Goal: Information Seeking & Learning: Learn about a topic

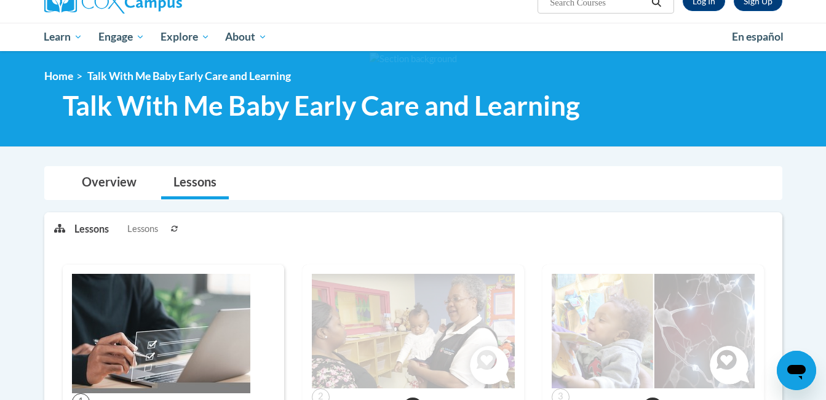
scroll to position [106, 0]
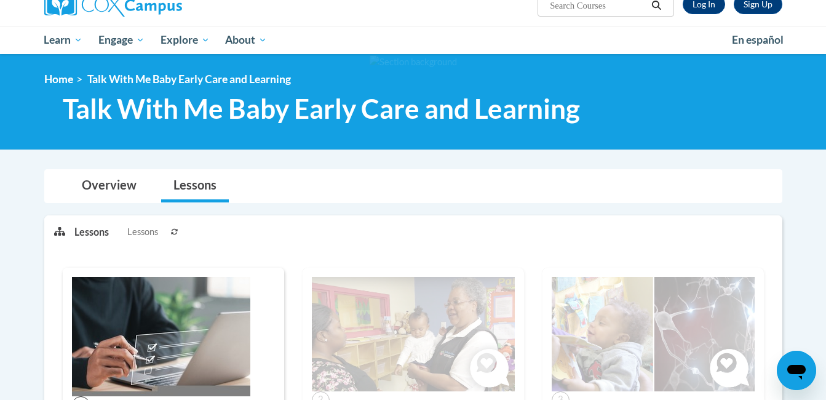
click at [459, 334] on img at bounding box center [413, 334] width 203 height 114
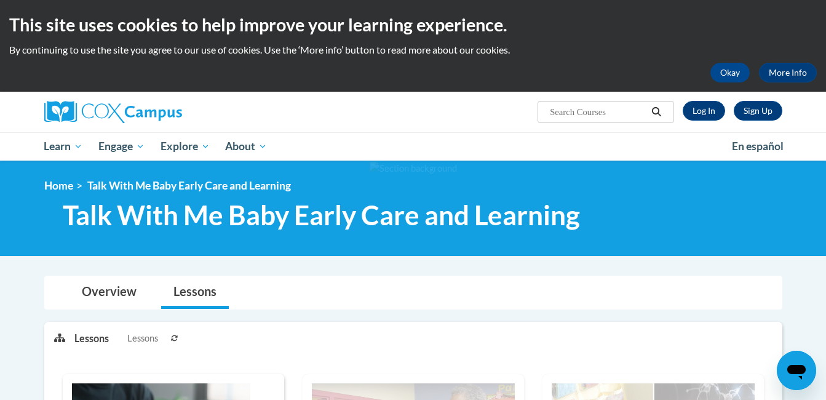
scroll to position [1, 0]
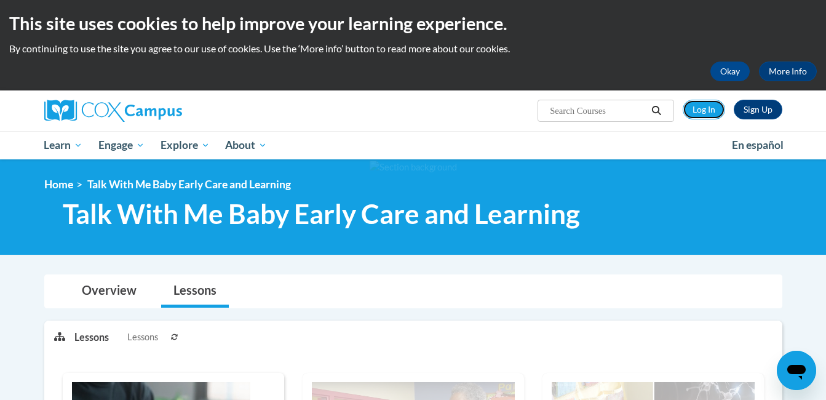
click at [697, 103] on link "Log In" at bounding box center [703, 110] width 42 height 20
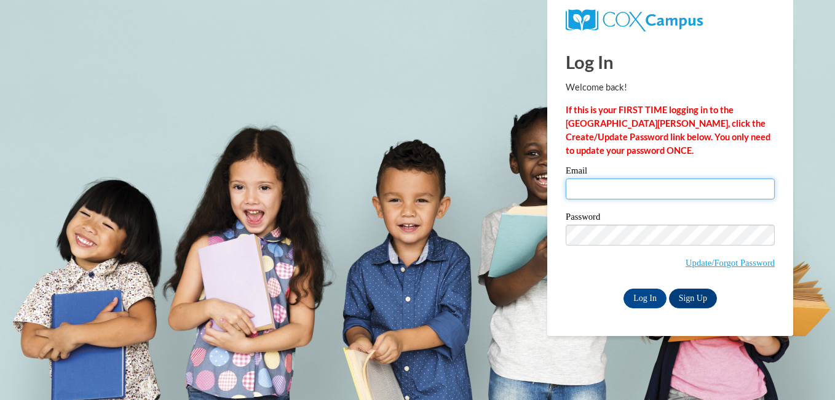
click at [623, 185] on input "Email" at bounding box center [670, 188] width 209 height 21
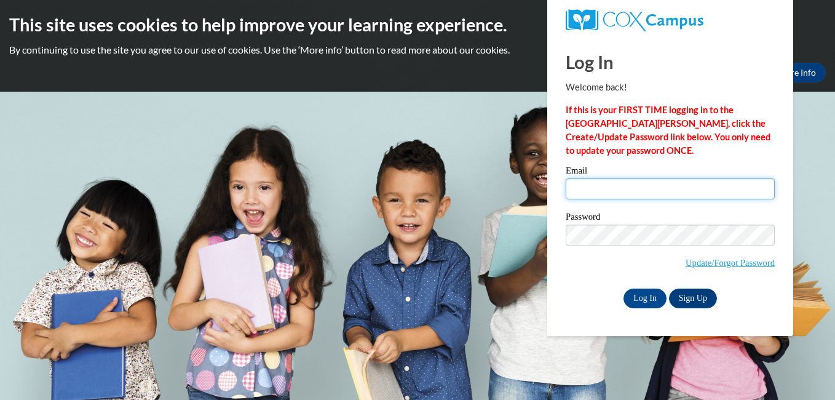
type input "wkayatana@gmail.com"
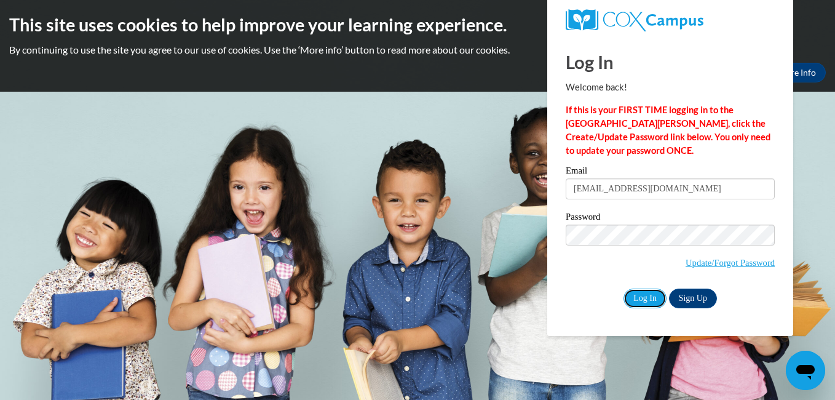
click at [641, 289] on input "Log In" at bounding box center [644, 298] width 43 height 20
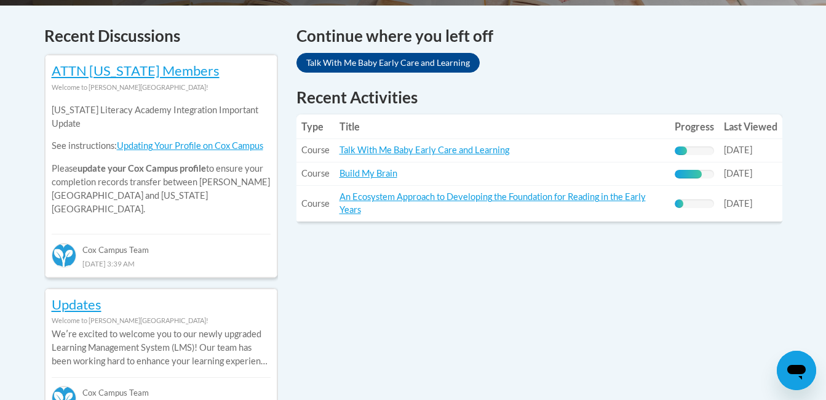
scroll to position [516, 0]
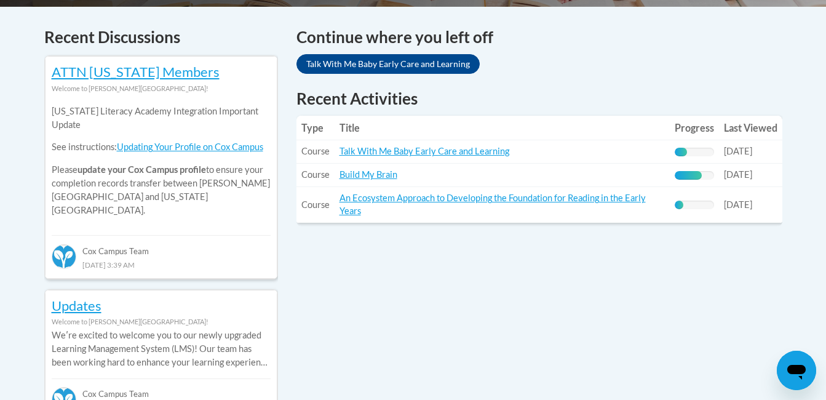
click at [480, 151] on link "Talk With Me Baby Early Care and Learning" at bounding box center [424, 151] width 170 height 10
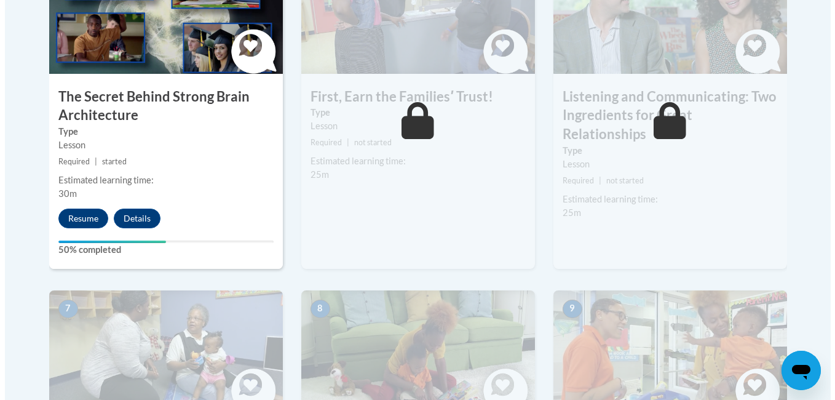
scroll to position [804, 0]
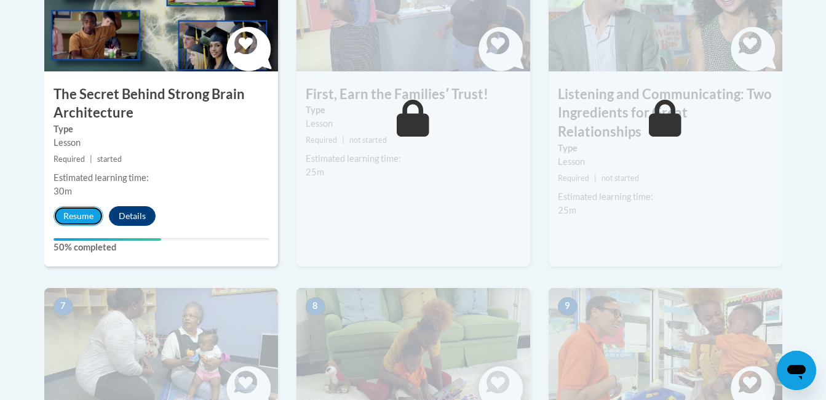
click at [79, 216] on button "Resume" at bounding box center [78, 216] width 50 height 20
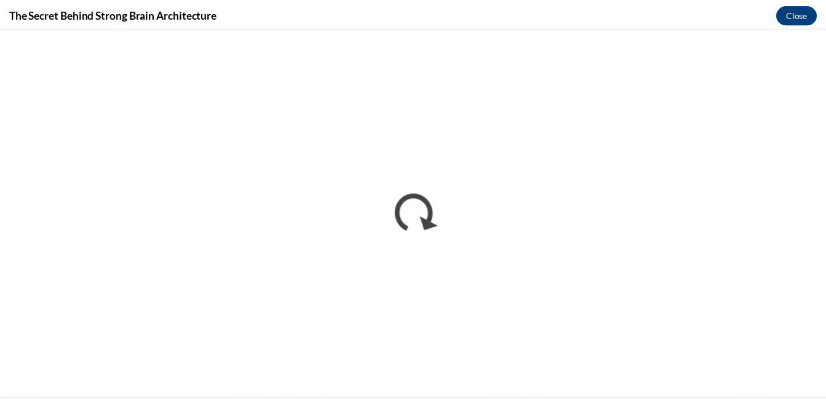
scroll to position [0, 0]
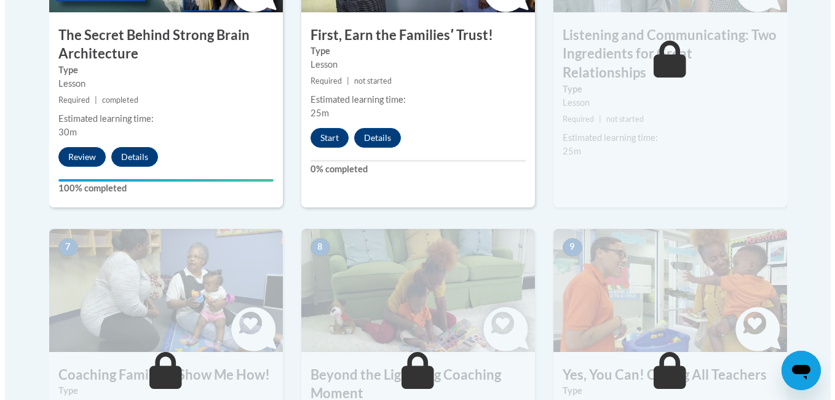
scroll to position [864, 0]
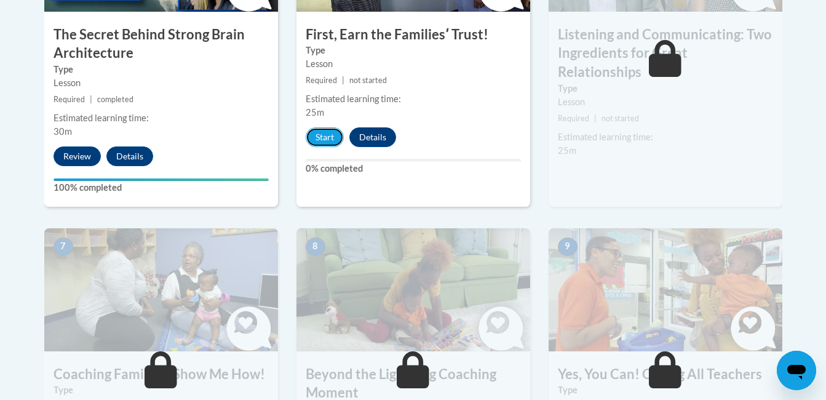
click at [329, 138] on button "Start" at bounding box center [325, 137] width 38 height 20
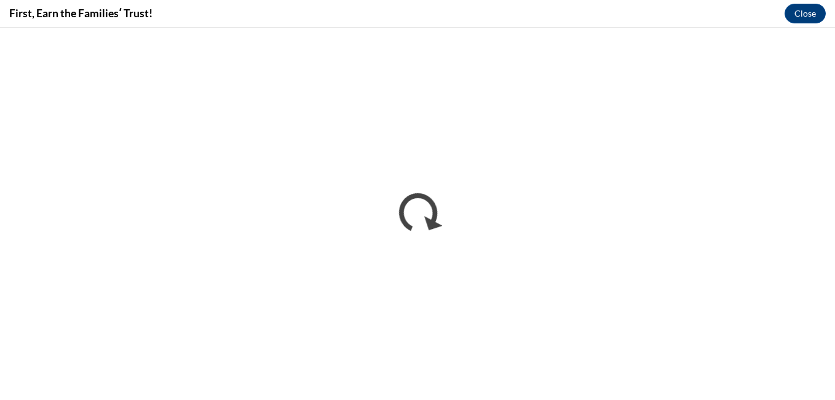
scroll to position [0, 0]
